Goal: Task Accomplishment & Management: Manage account settings

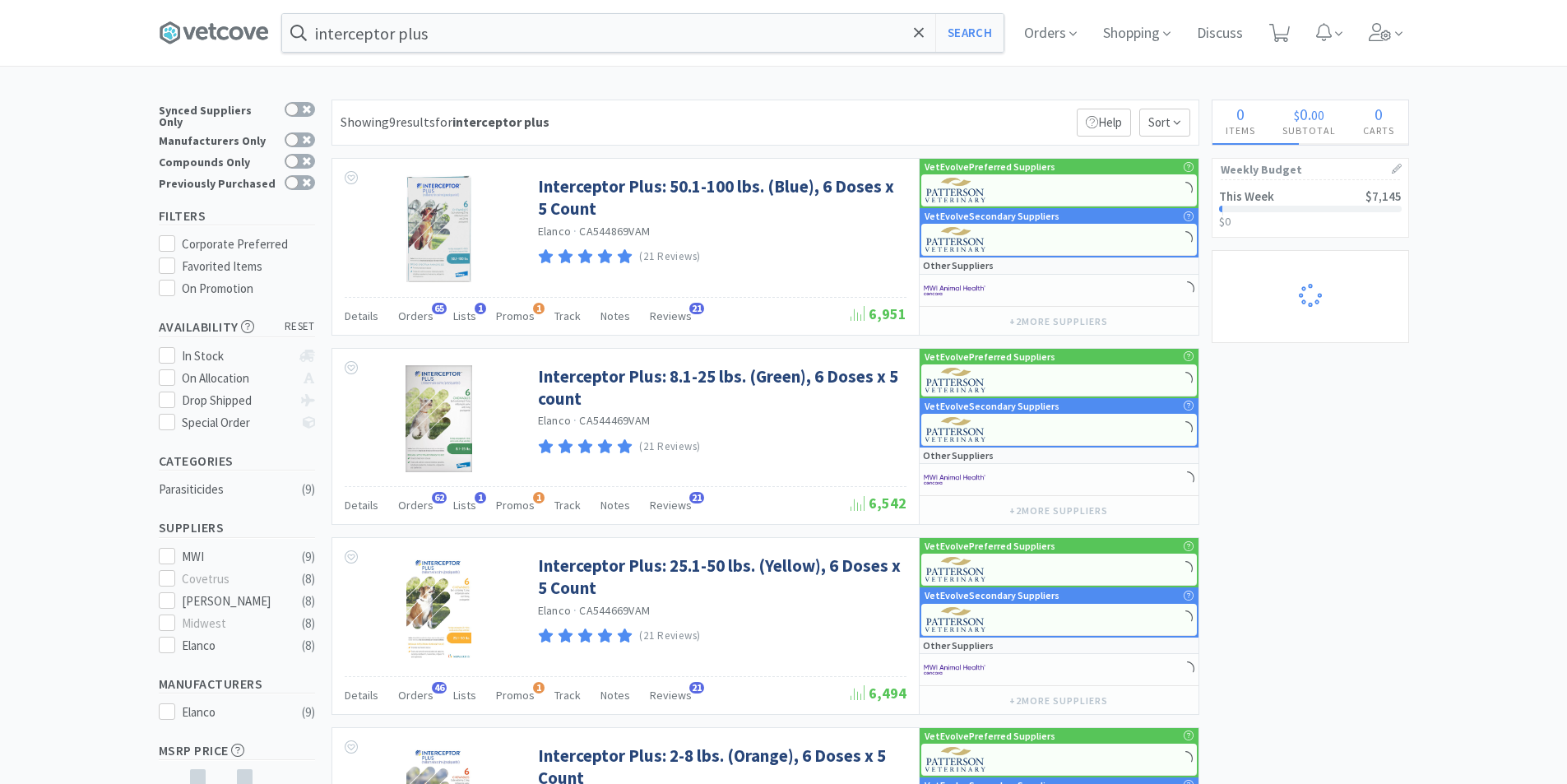
select select "1"
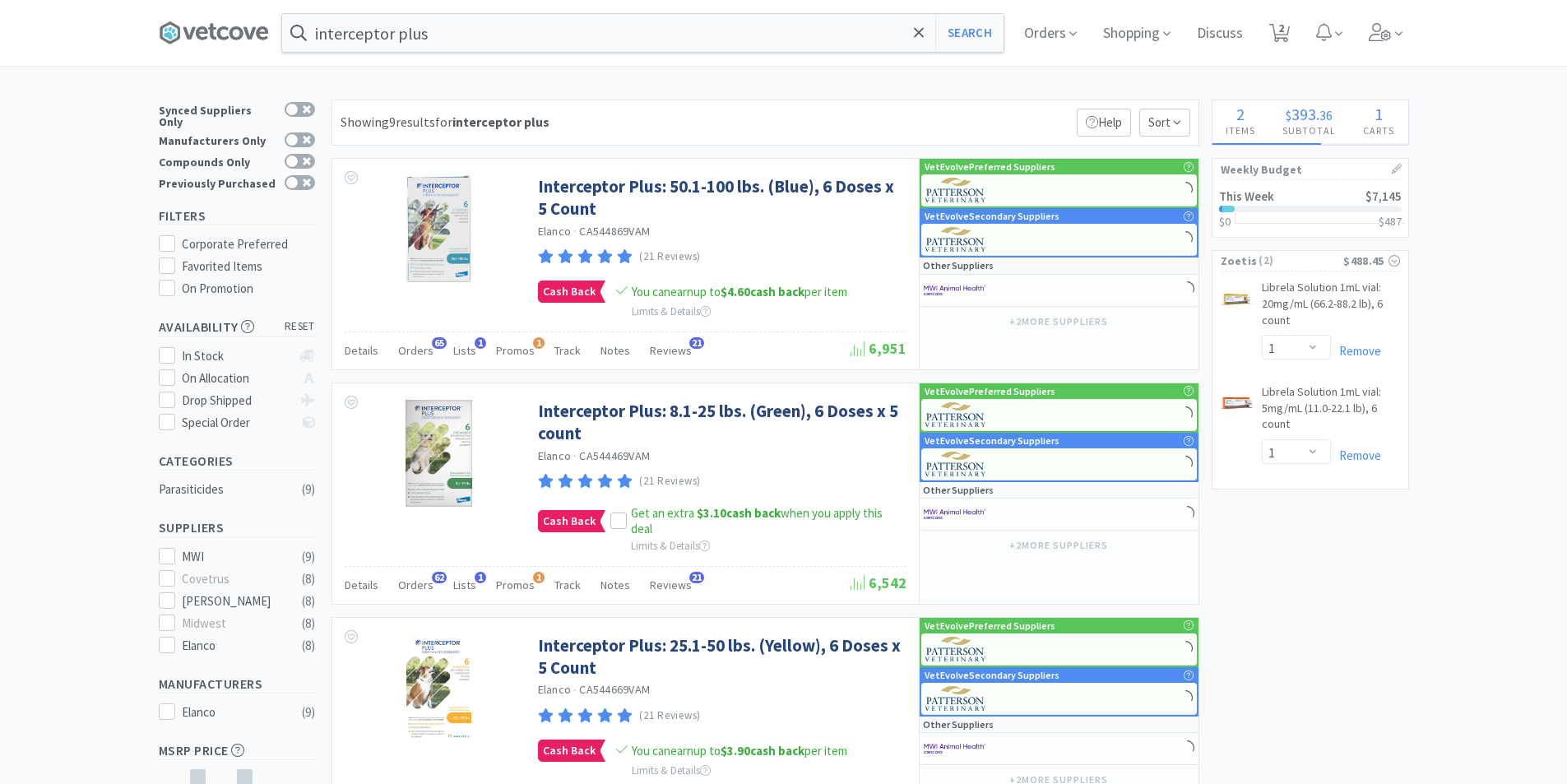
select select "10"
select select "2"
select select "1"
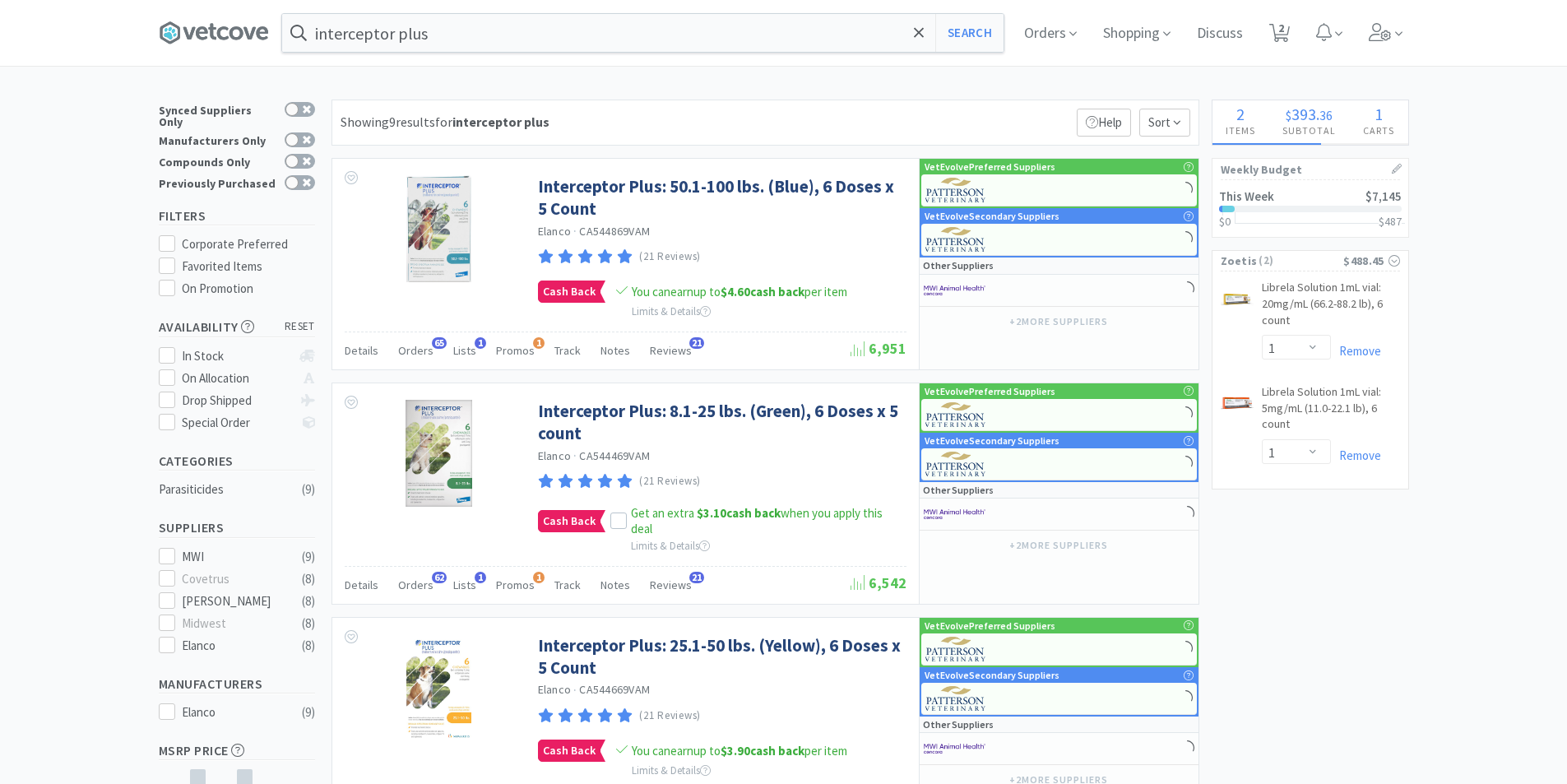
select select "1"
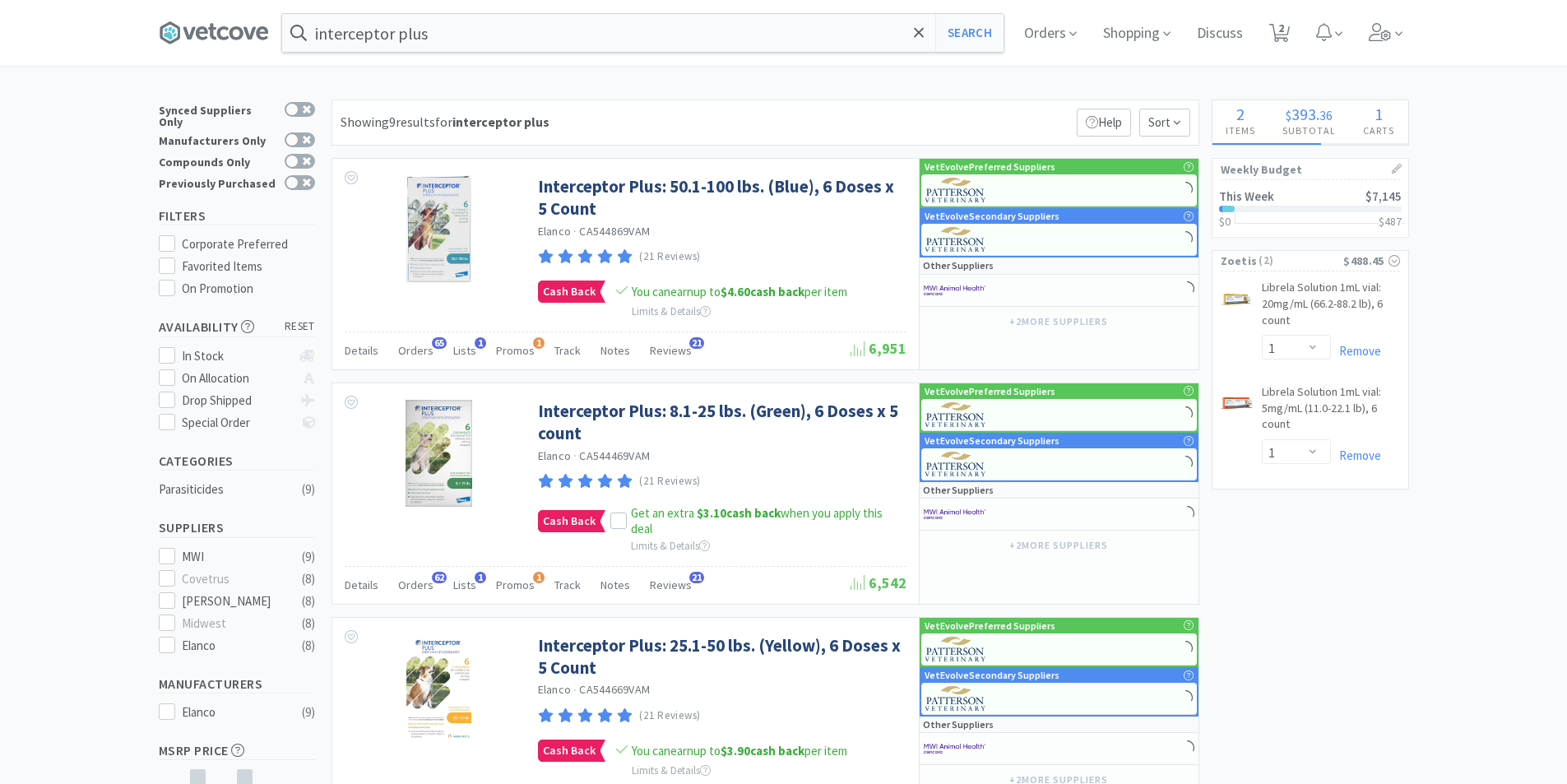
select select "1"
select select "3"
select select "1"
select select "2"
select select "1"
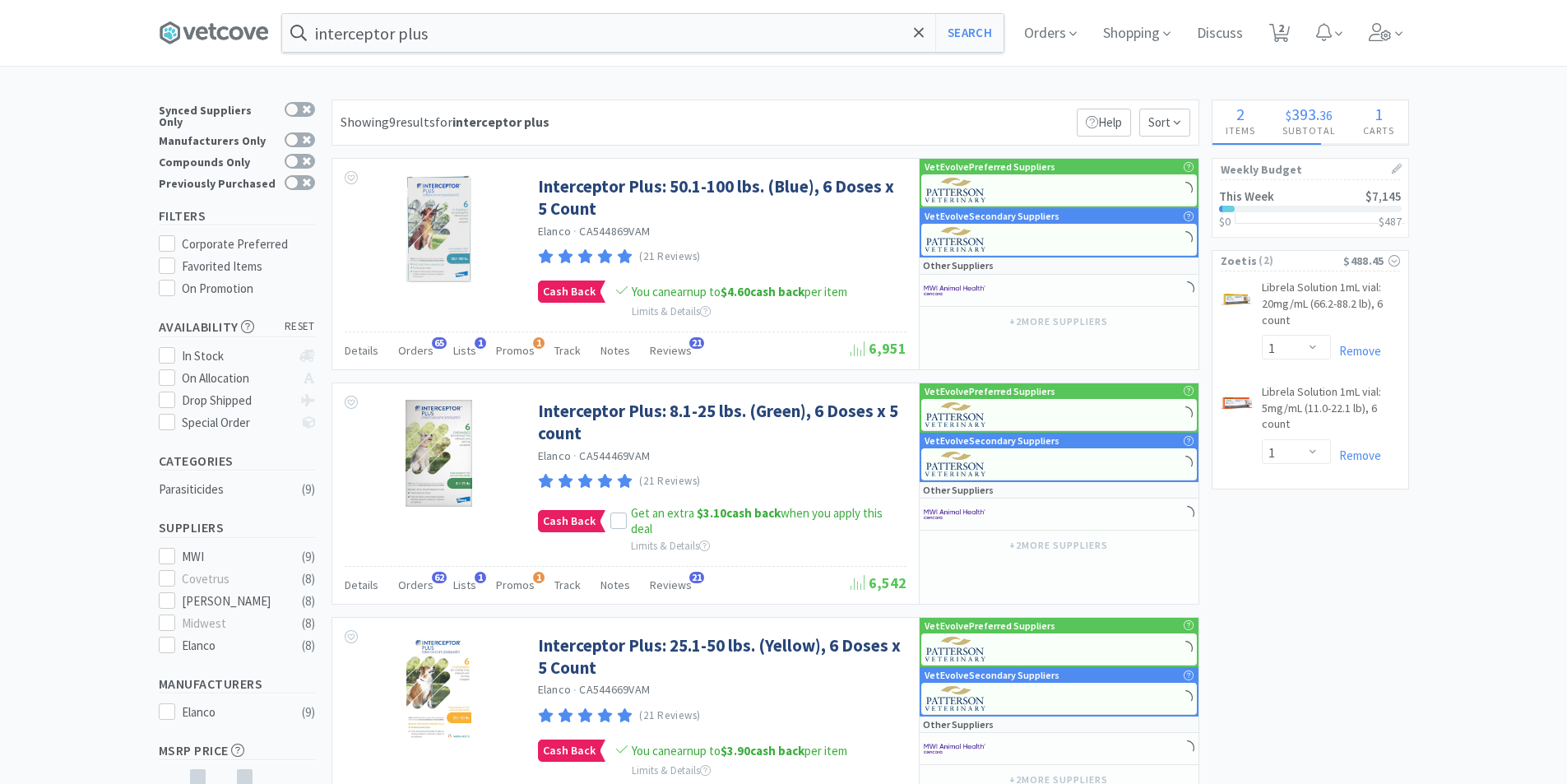
select select "1"
select select "2"
select select "1"
select select "2"
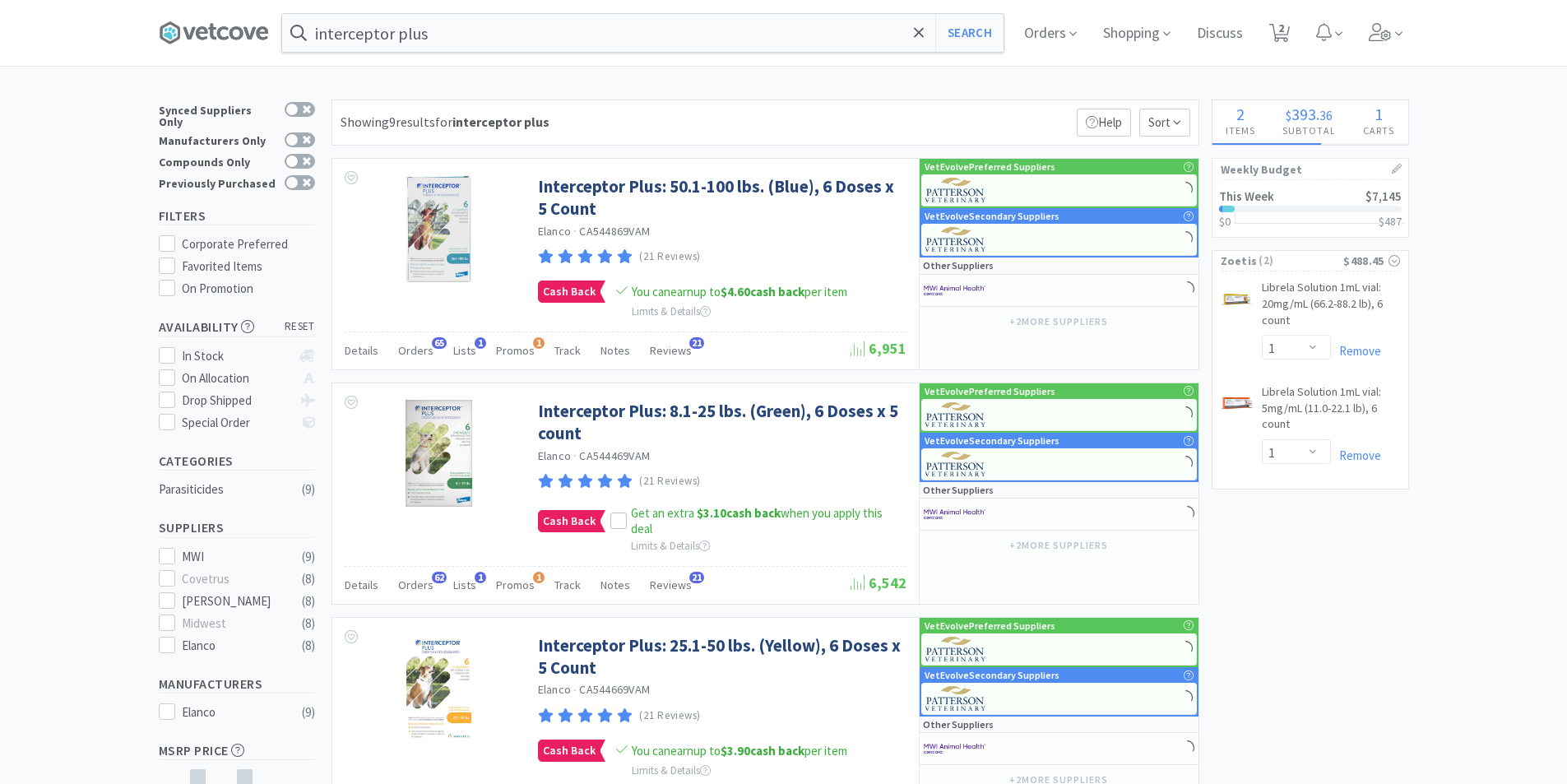
select select "1"
select select "3"
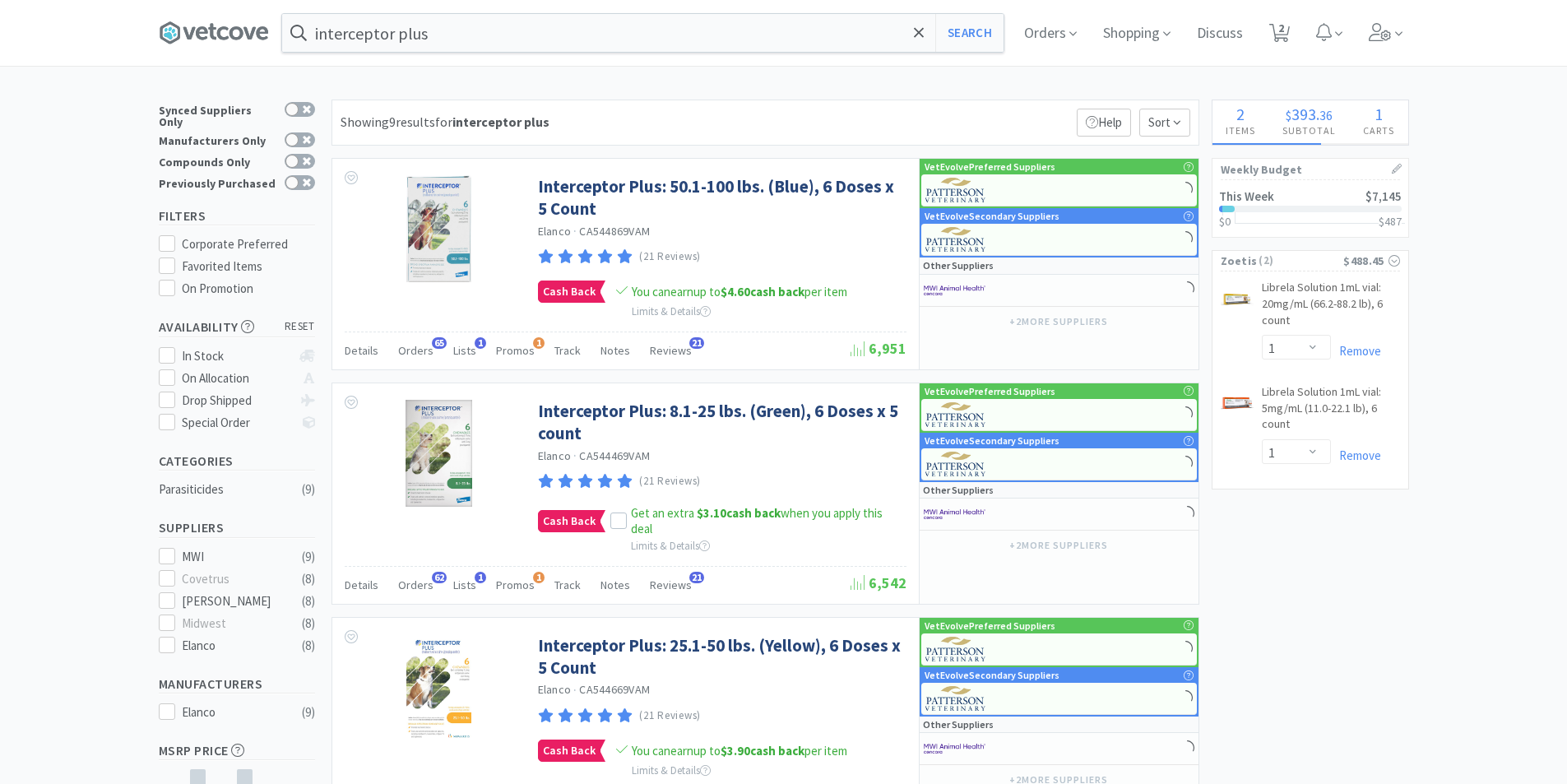
select select "3"
select select "4"
select select "3"
select select "1"
select select "3"
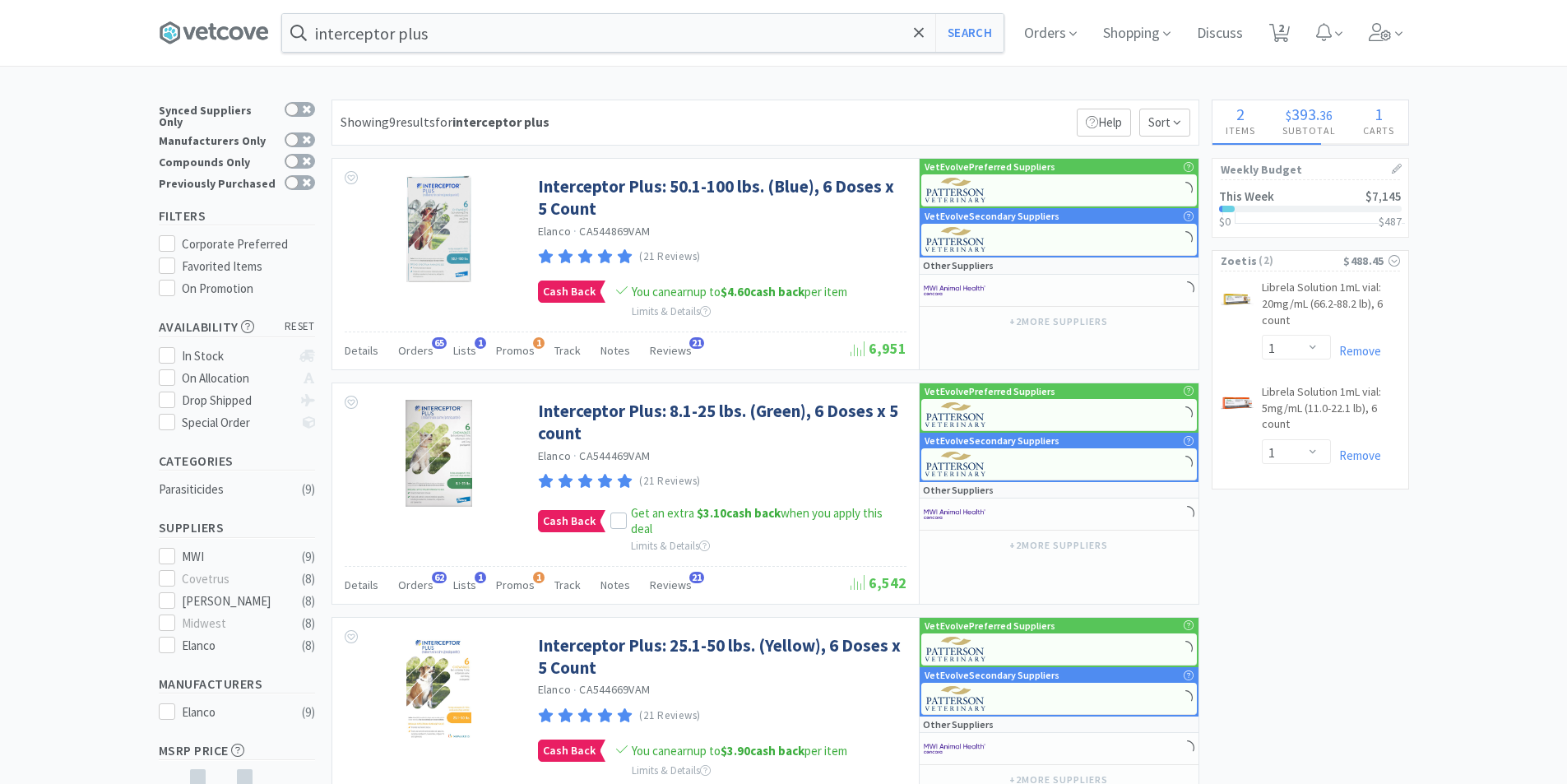
select select "3"
select select "1"
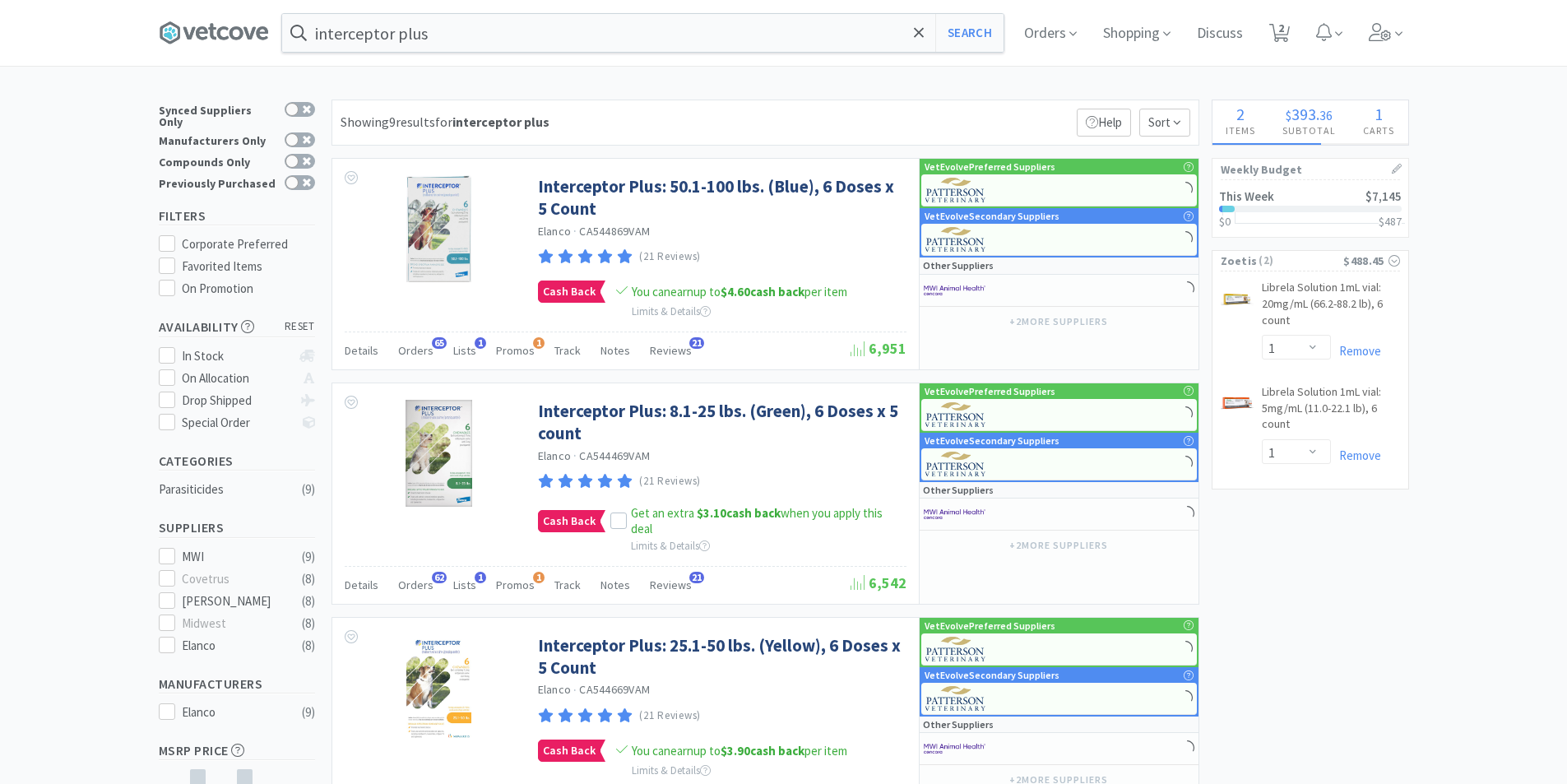
select select "1"
select select "3"
select select "1"
select select "50"
select select "2"
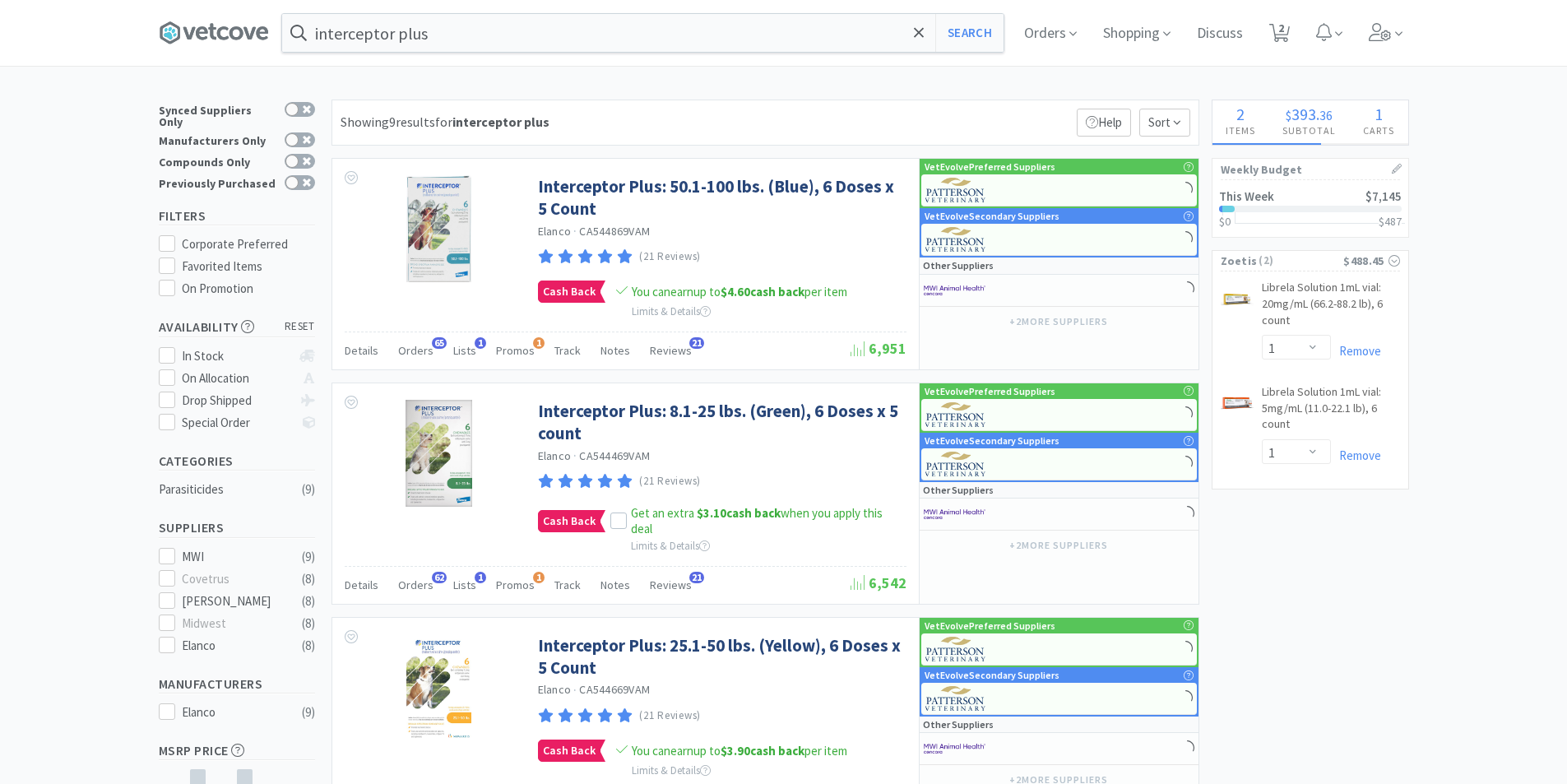
select select "2"
select select "1"
select select "4"
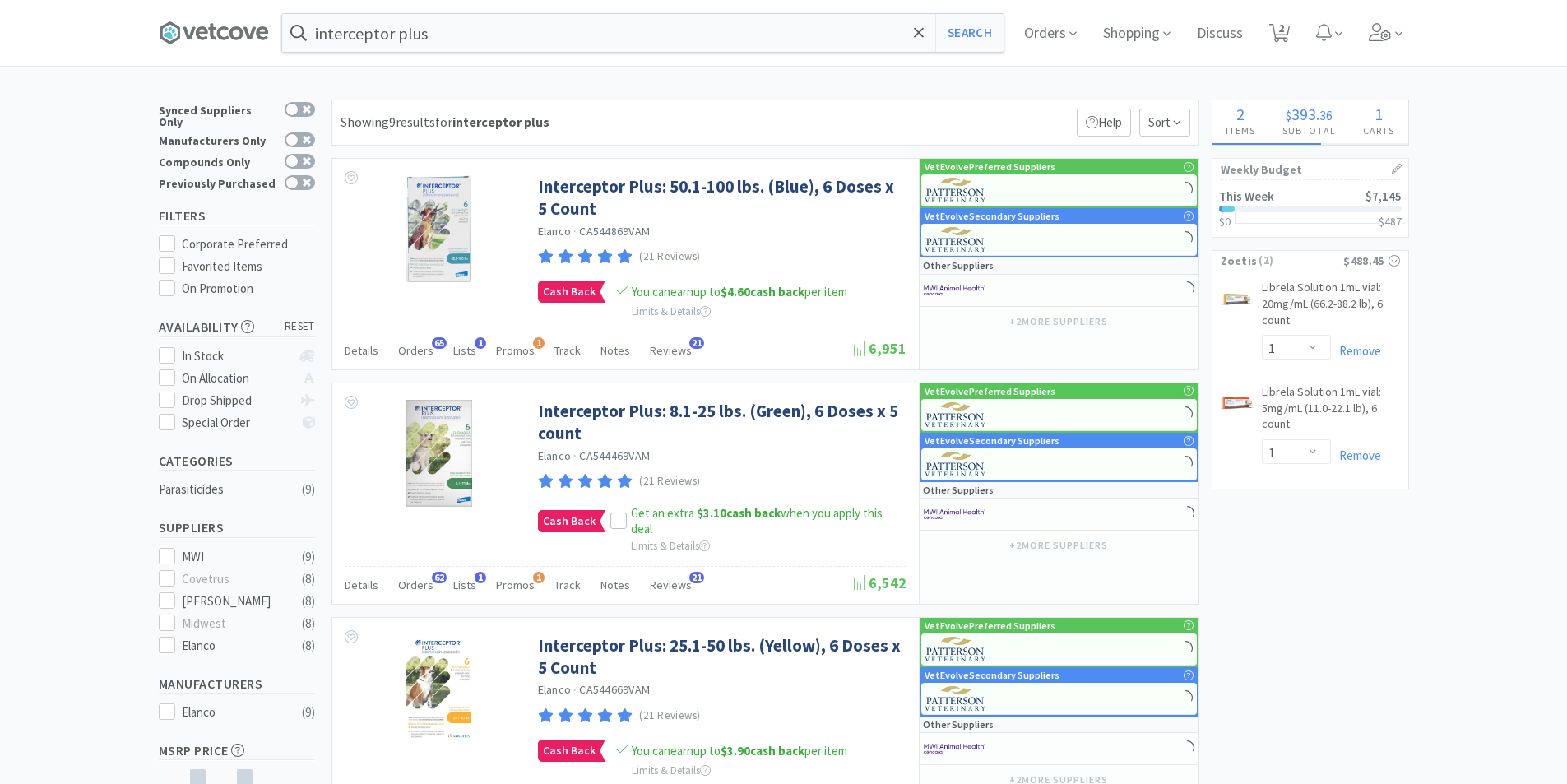
select select "2"
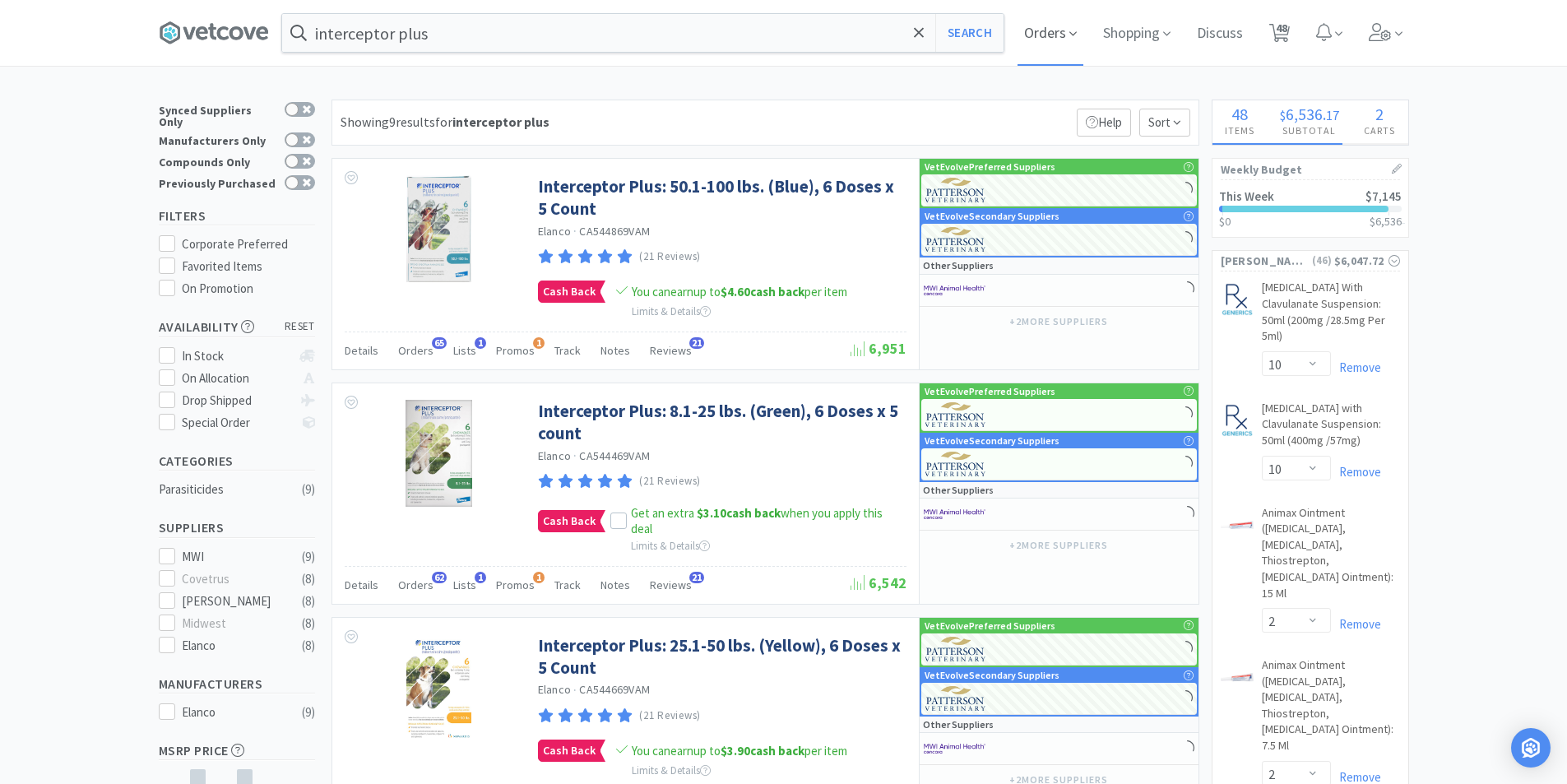
click at [1058, 35] on span "Orders" at bounding box center [1051, 33] width 65 height 65
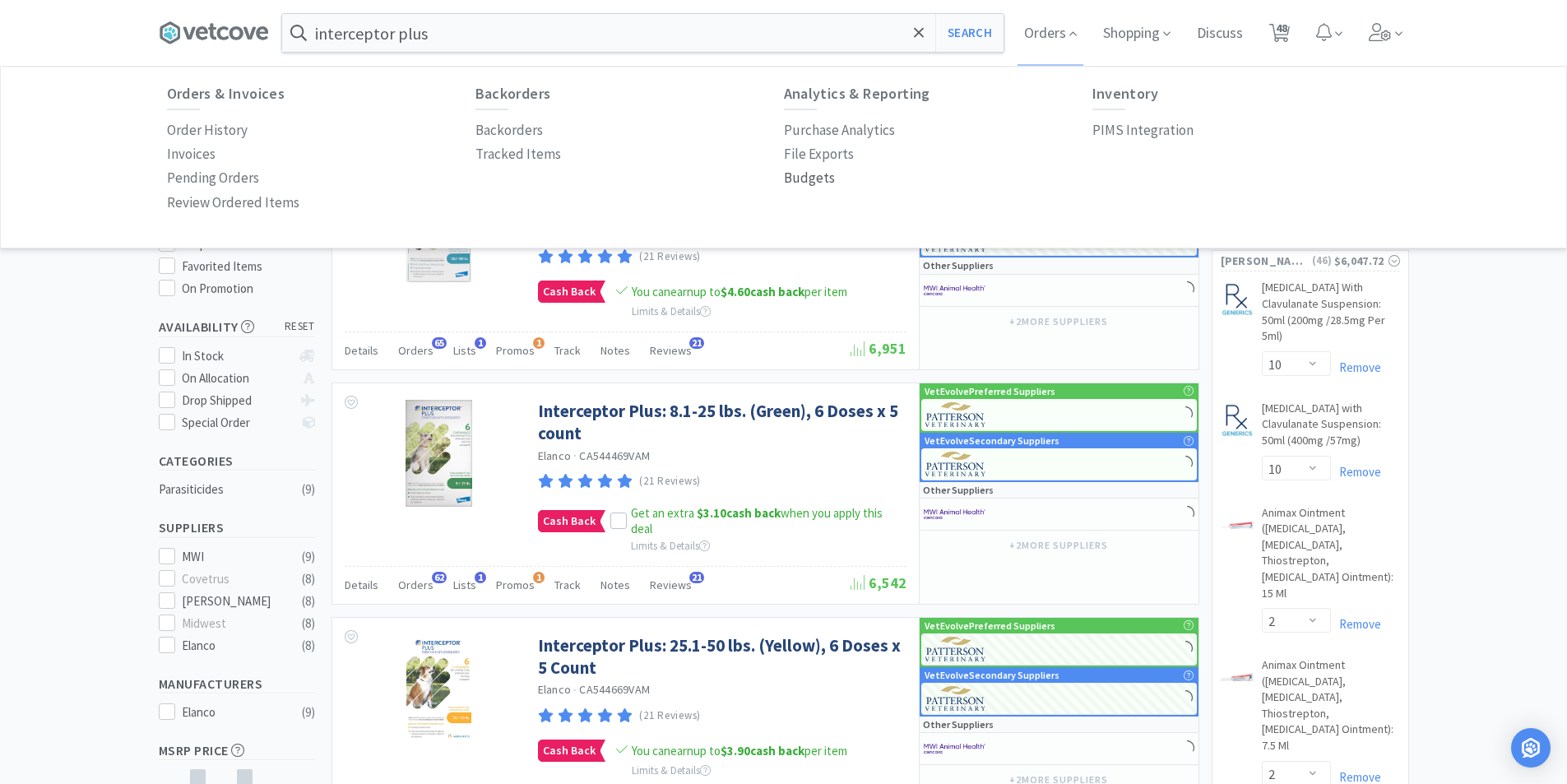
click at [792, 182] on p "Budgets" at bounding box center [810, 178] width 51 height 22
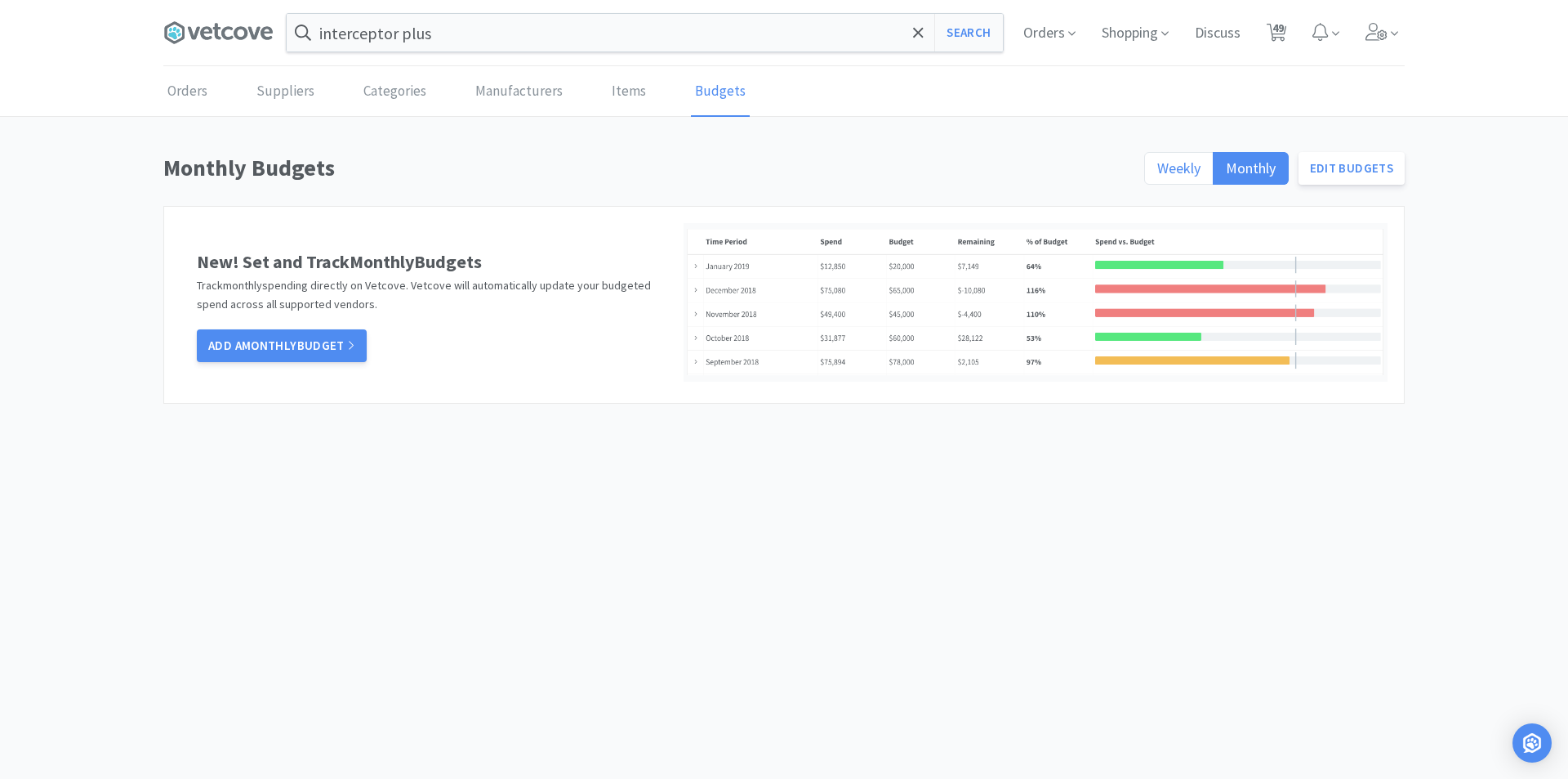
click at [1175, 167] on span "Weekly" at bounding box center [1178, 167] width 43 height 18
click at [1157, 173] on input "Weekly" at bounding box center [1157, 173] width 0 height 0
